Goal: Find specific page/section: Find specific page/section

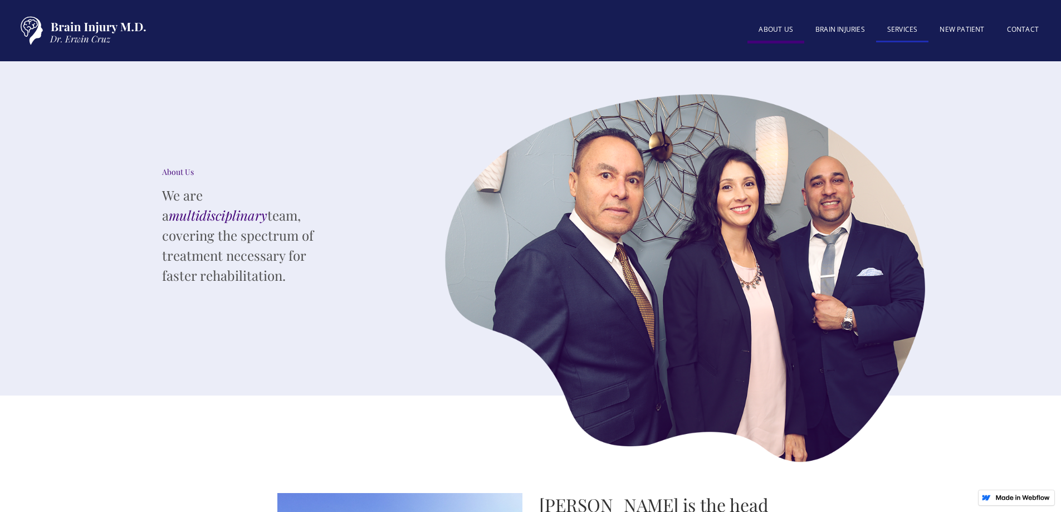
click at [909, 25] on link "SERVICES" at bounding box center [902, 30] width 53 height 24
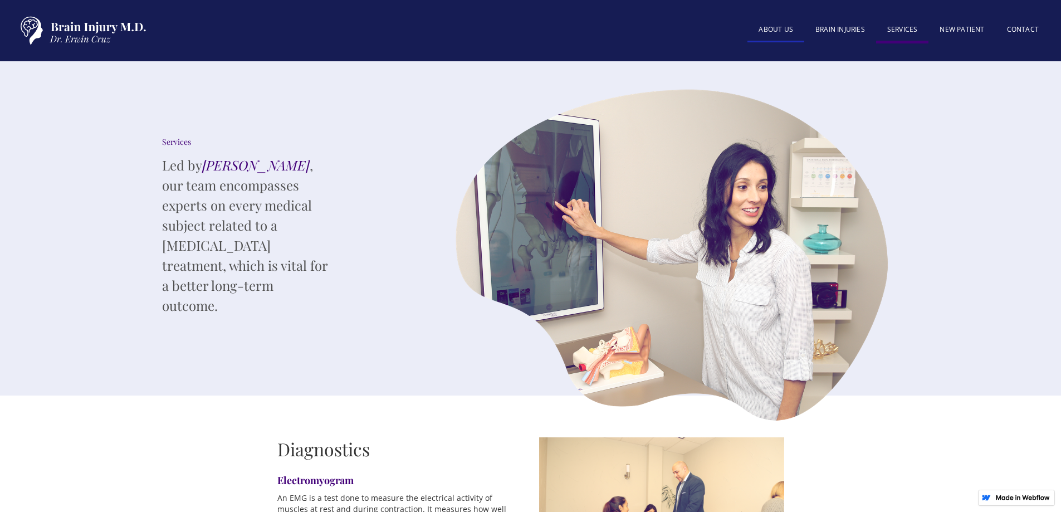
click at [775, 30] on link "About US" at bounding box center [776, 30] width 57 height 24
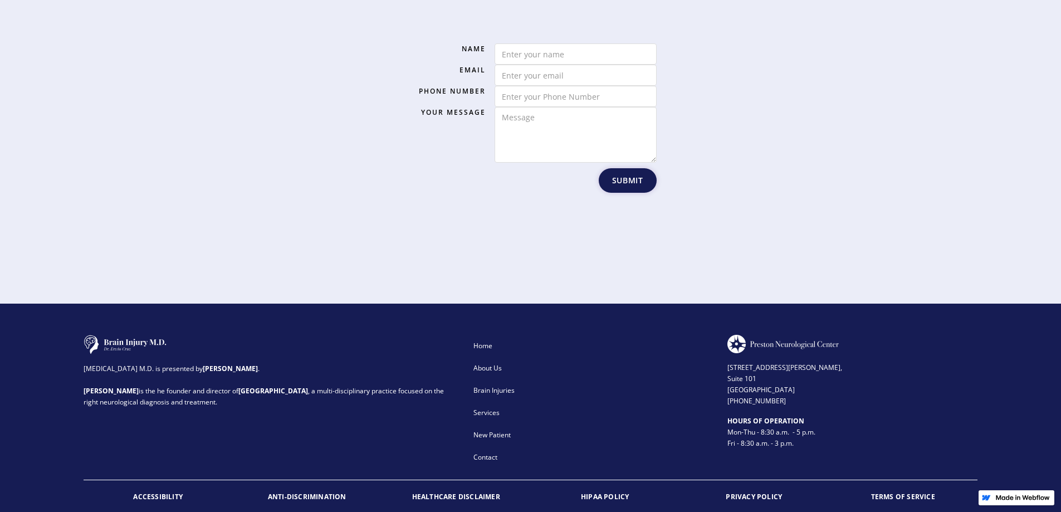
scroll to position [1732, 0]
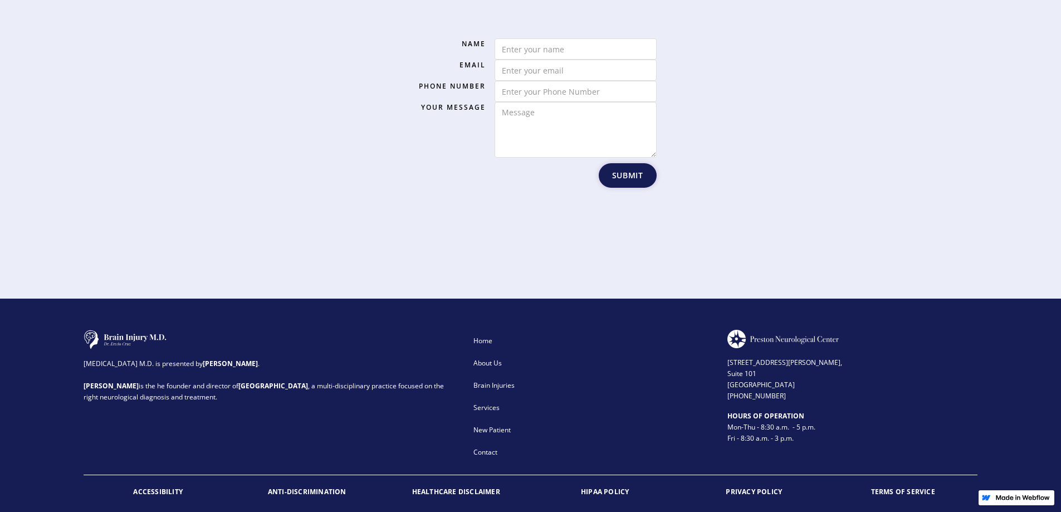
drag, startPoint x: 188, startPoint y: 334, endPoint x: 233, endPoint y: 338, distance: 44.7
click at [233, 359] on strong "[PERSON_NAME]" at bounding box center [230, 363] width 55 height 9
copy strong "[PERSON_NAME]"
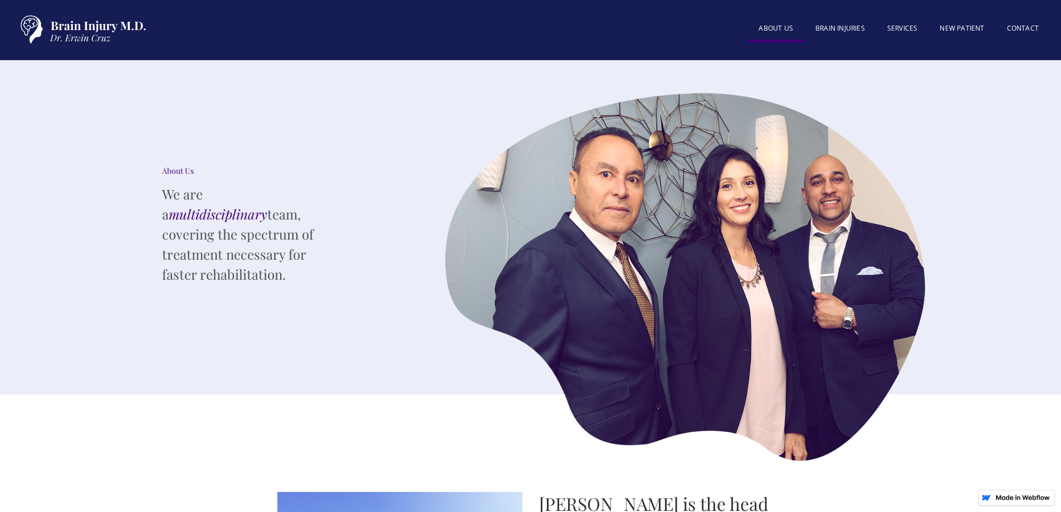
scroll to position [0, 0]
